Goal: Find specific page/section: Find specific page/section

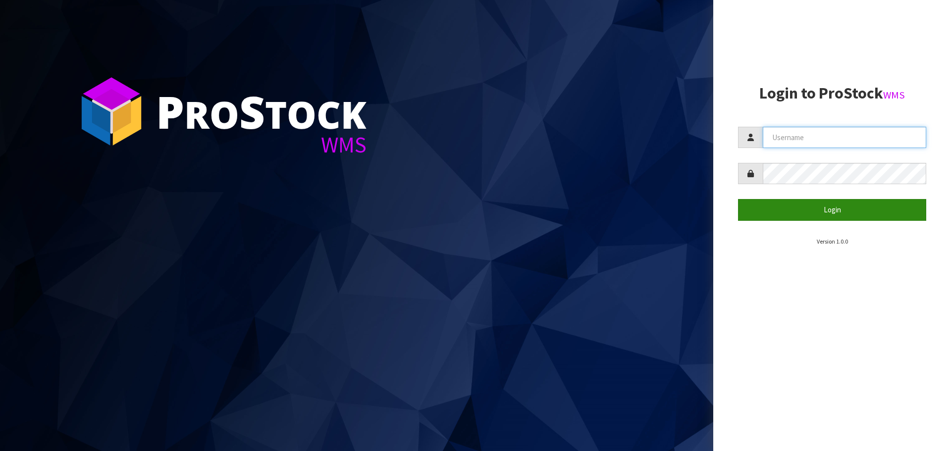
type input "[EMAIL_ADDRESS][DOMAIN_NAME]"
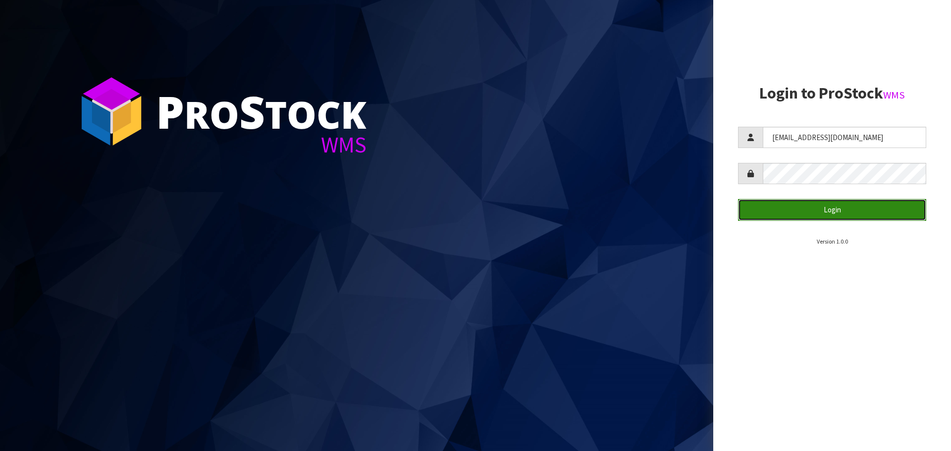
click at [839, 209] on button "Login" at bounding box center [832, 209] width 188 height 21
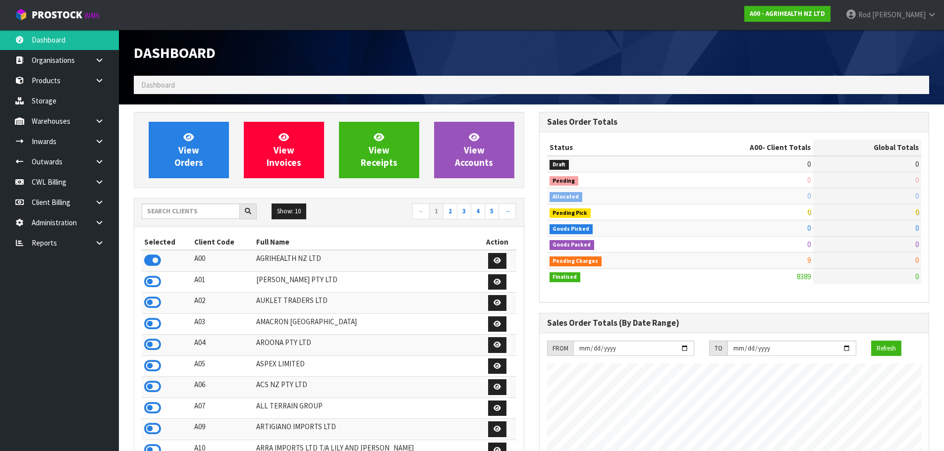
scroll to position [751, 405]
click at [99, 241] on icon at bounding box center [99, 242] width 9 height 7
click at [51, 283] on link "CWL" at bounding box center [59, 284] width 119 height 20
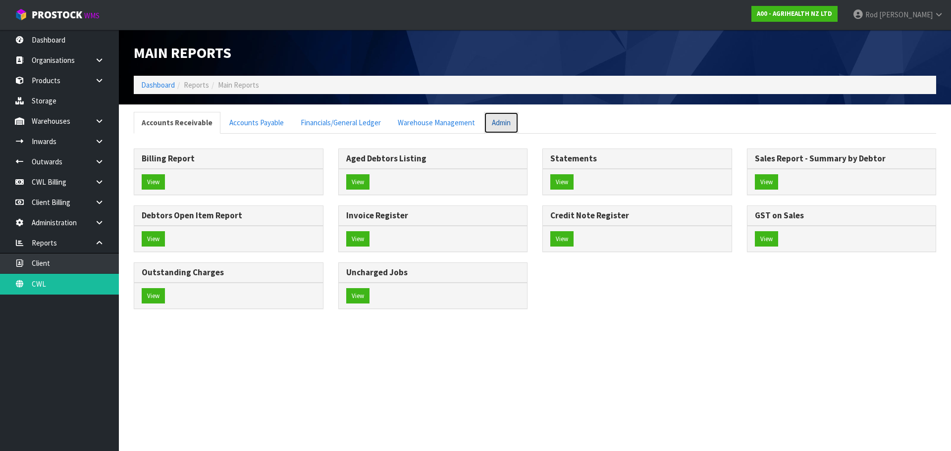
click at [491, 122] on link "Admin" at bounding box center [501, 122] width 35 height 21
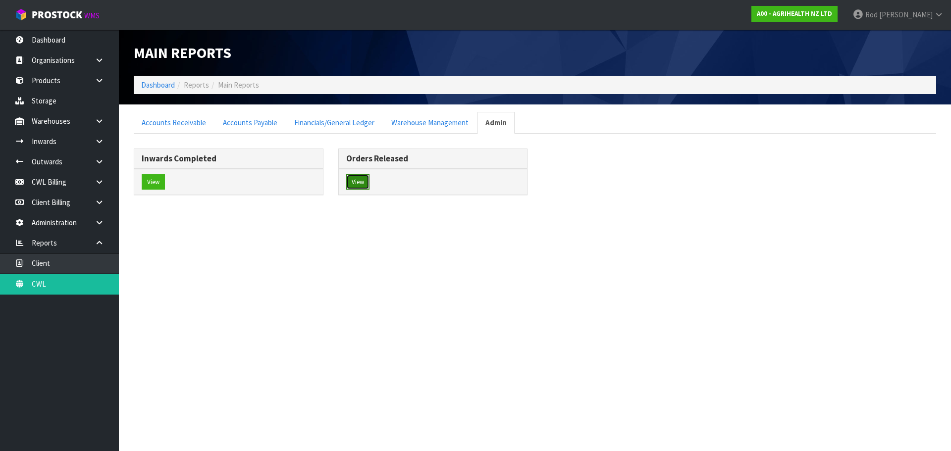
click at [365, 182] on button "View" at bounding box center [357, 182] width 23 height 16
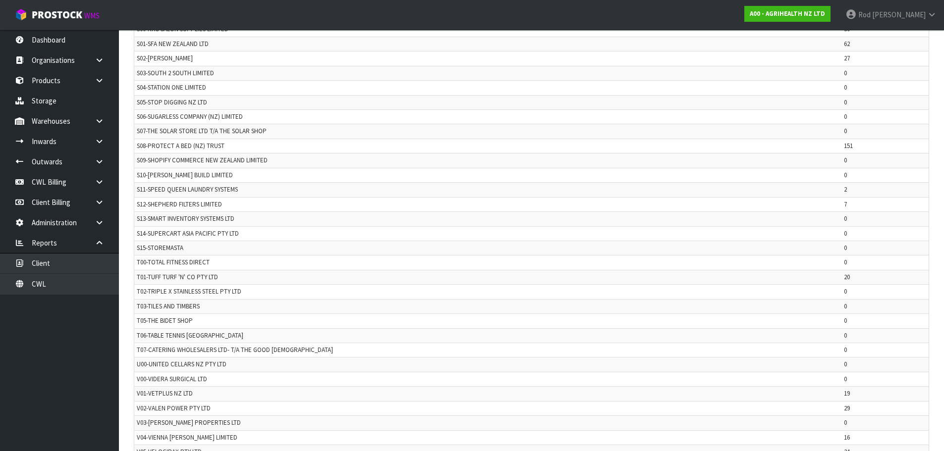
scroll to position [2085, 0]
